Goal: Task Accomplishment & Management: Use online tool/utility

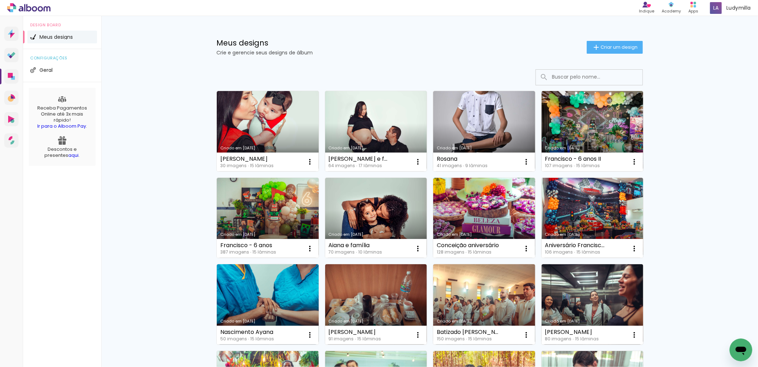
click at [574, 77] on input at bounding box center [598, 77] width 101 height 15
type input "marina"
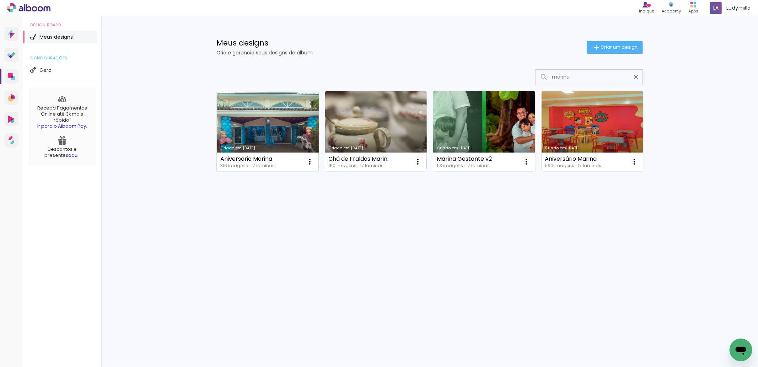
click at [269, 130] on link "Criado em [DATE]" at bounding box center [268, 131] width 102 height 80
